Goal: Find specific page/section: Find specific page/section

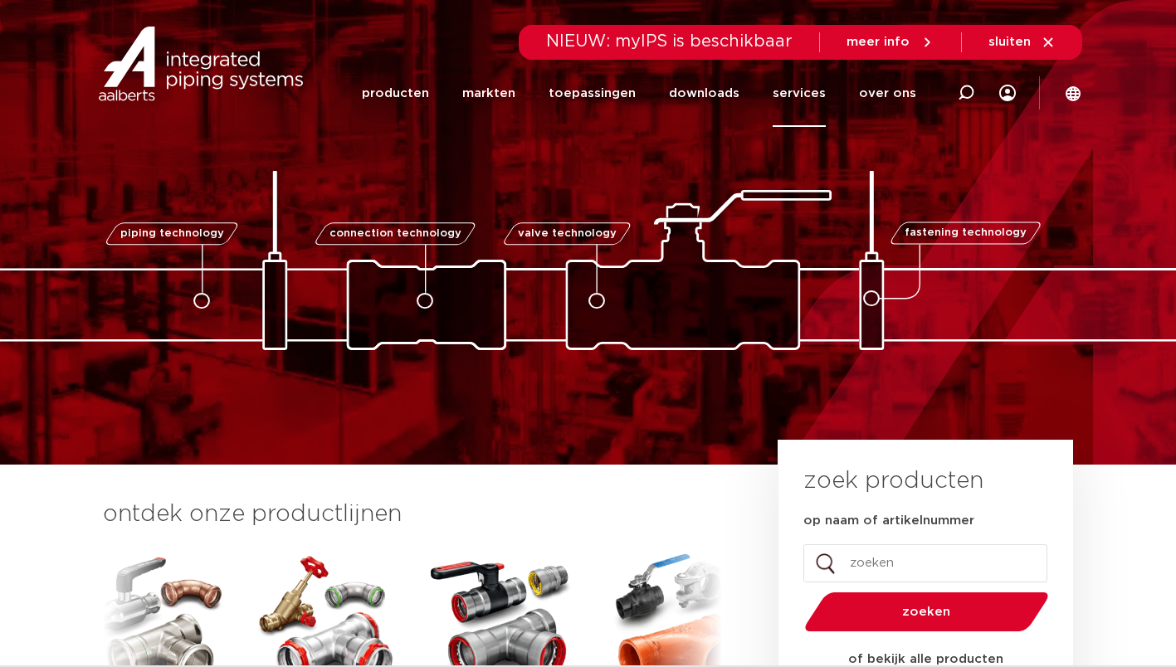
click at [815, 94] on link "services" at bounding box center [798, 93] width 53 height 67
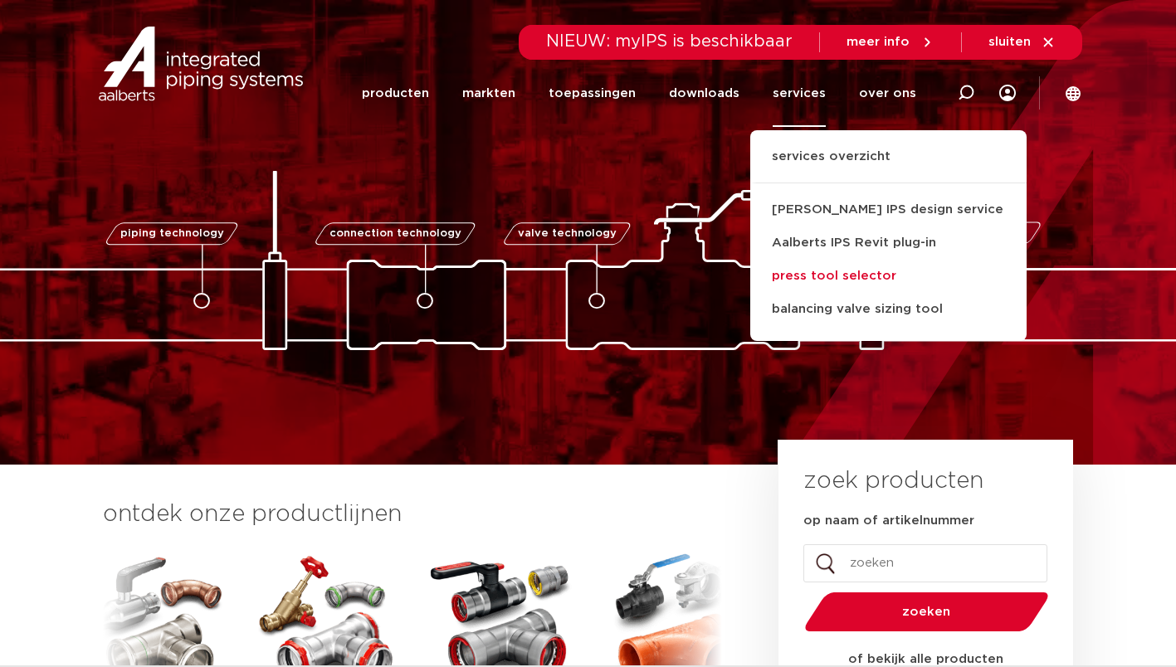
click at [840, 272] on link "press tool selector" at bounding box center [888, 276] width 276 height 33
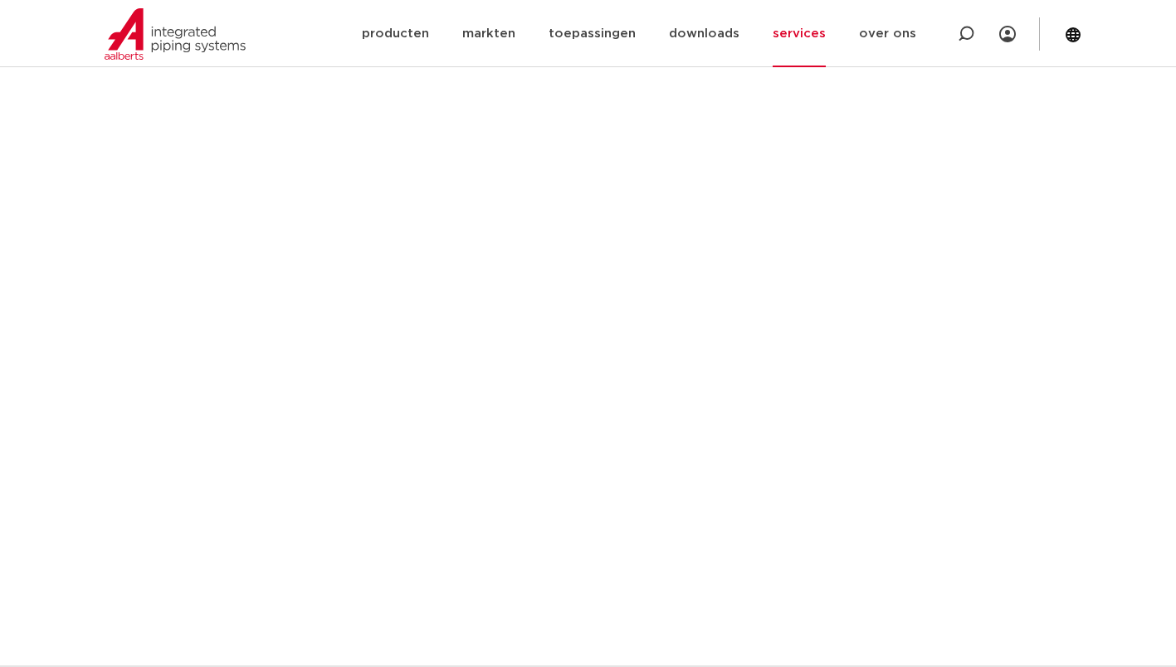
scroll to position [372, 0]
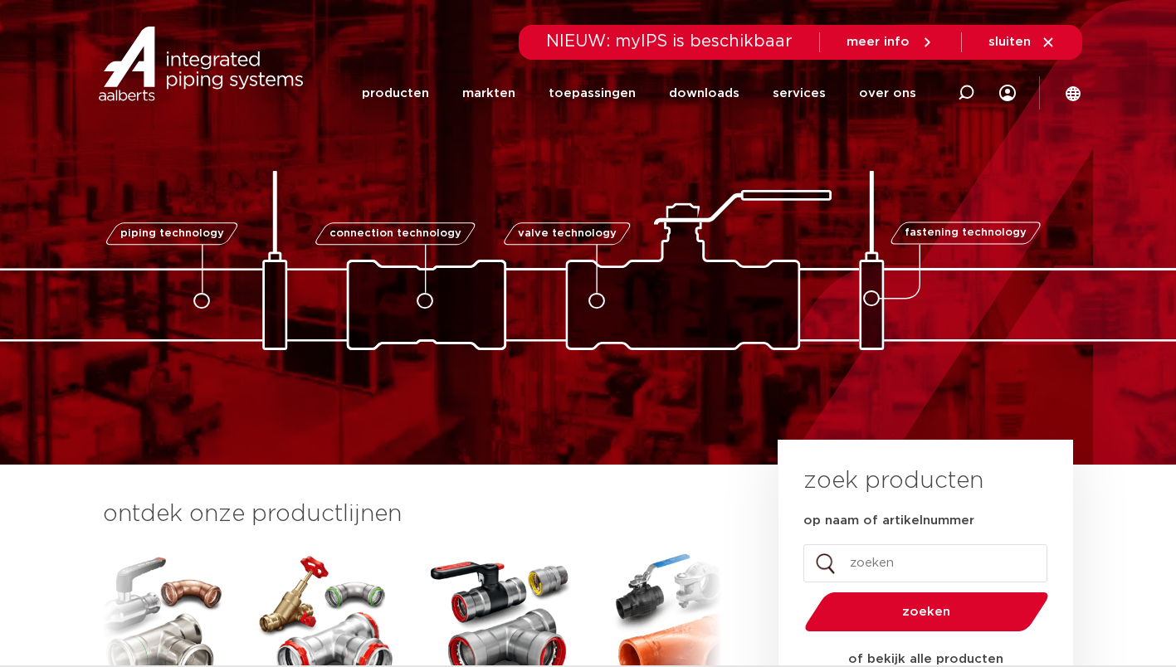
click at [812, 100] on link "services" at bounding box center [798, 93] width 53 height 67
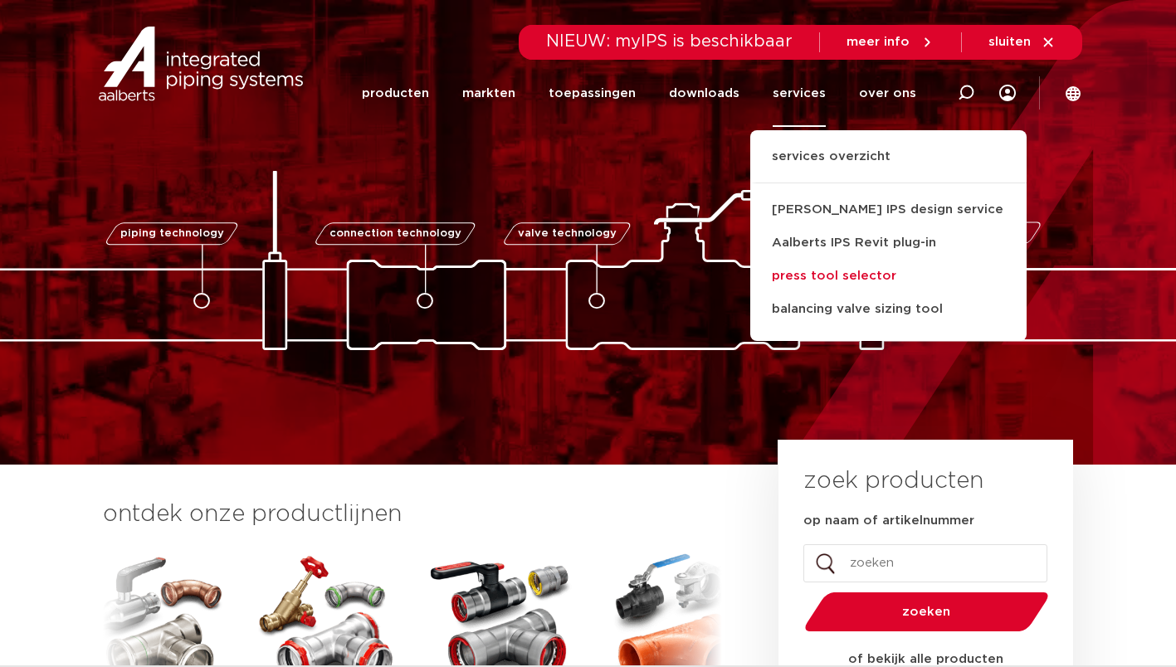
click at [826, 276] on link "press tool selector" at bounding box center [888, 276] width 276 height 33
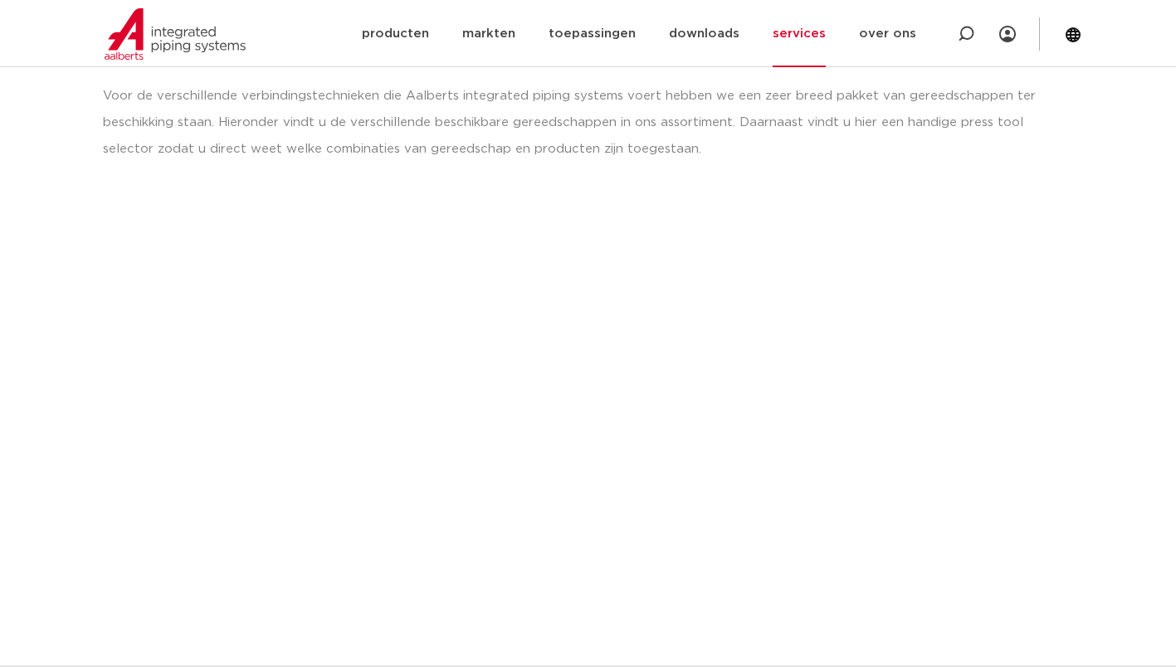
scroll to position [248, 0]
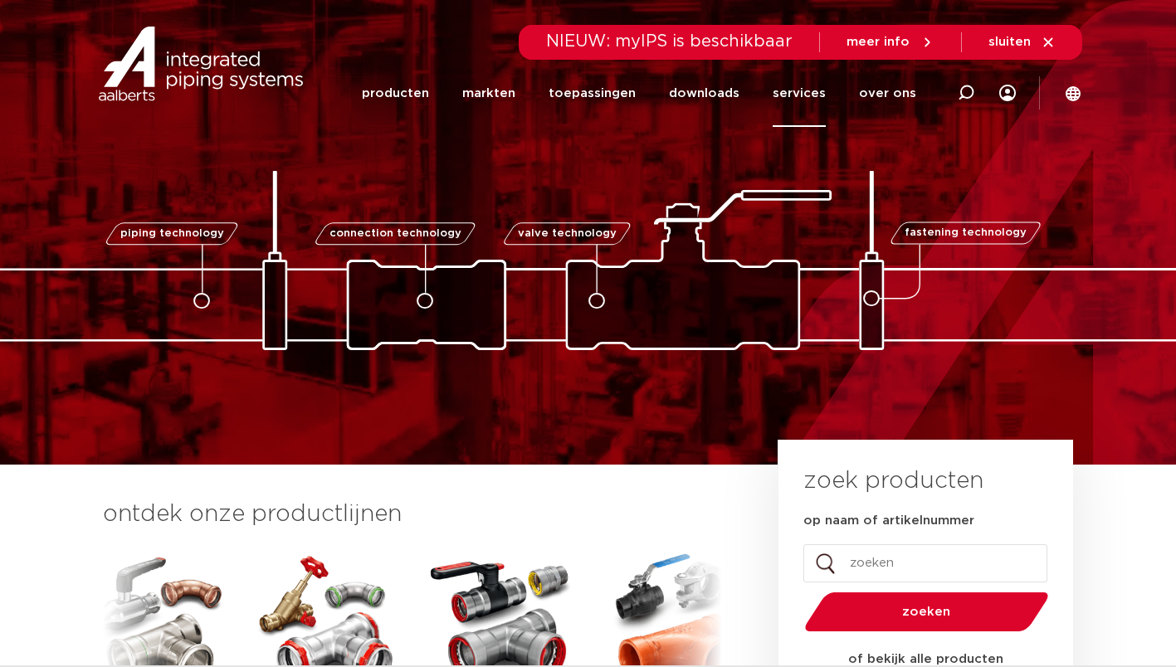
click at [799, 93] on link "services" at bounding box center [798, 93] width 53 height 67
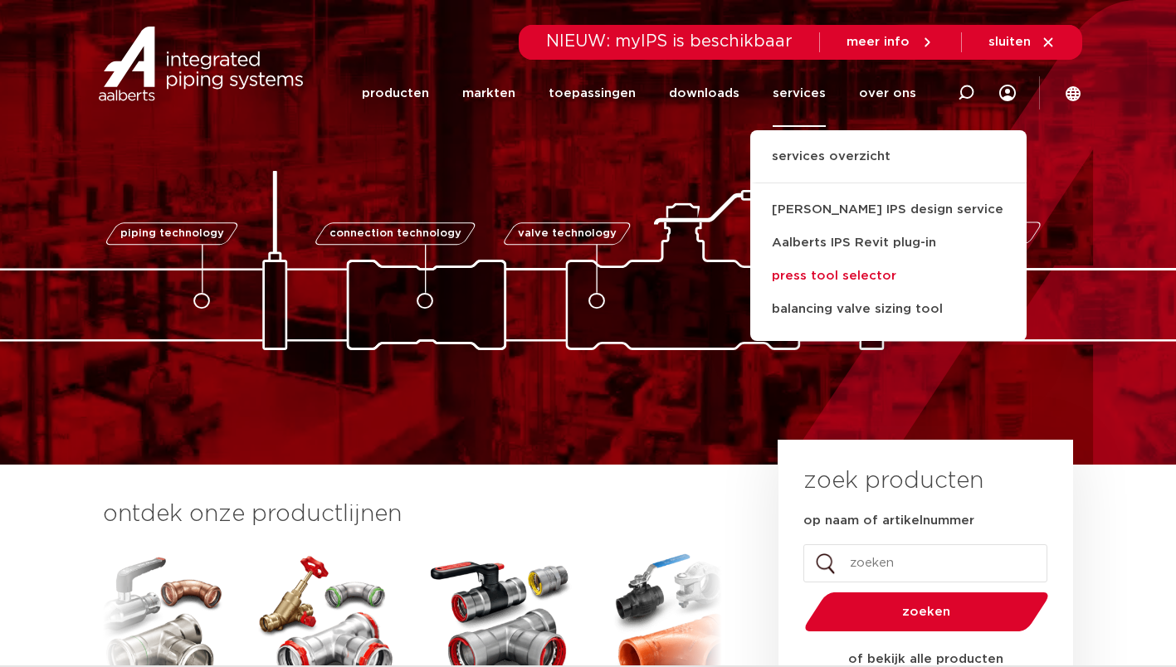
click at [838, 278] on link "press tool selector" at bounding box center [888, 276] width 276 height 33
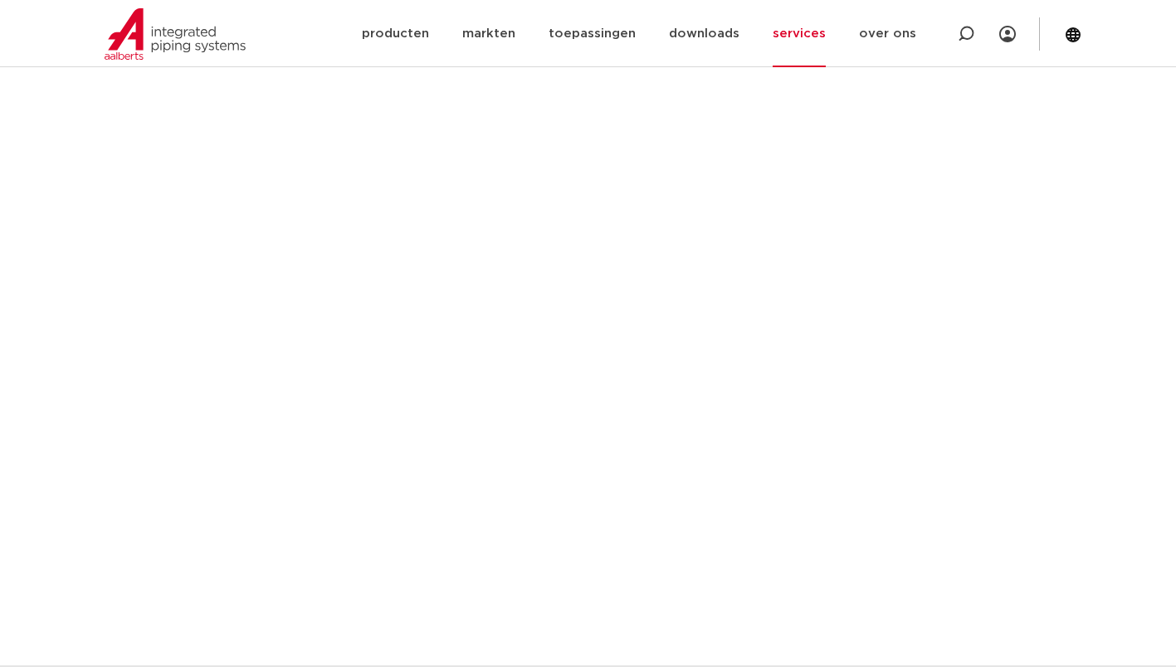
scroll to position [723, 0]
